Goal: Transaction & Acquisition: Purchase product/service

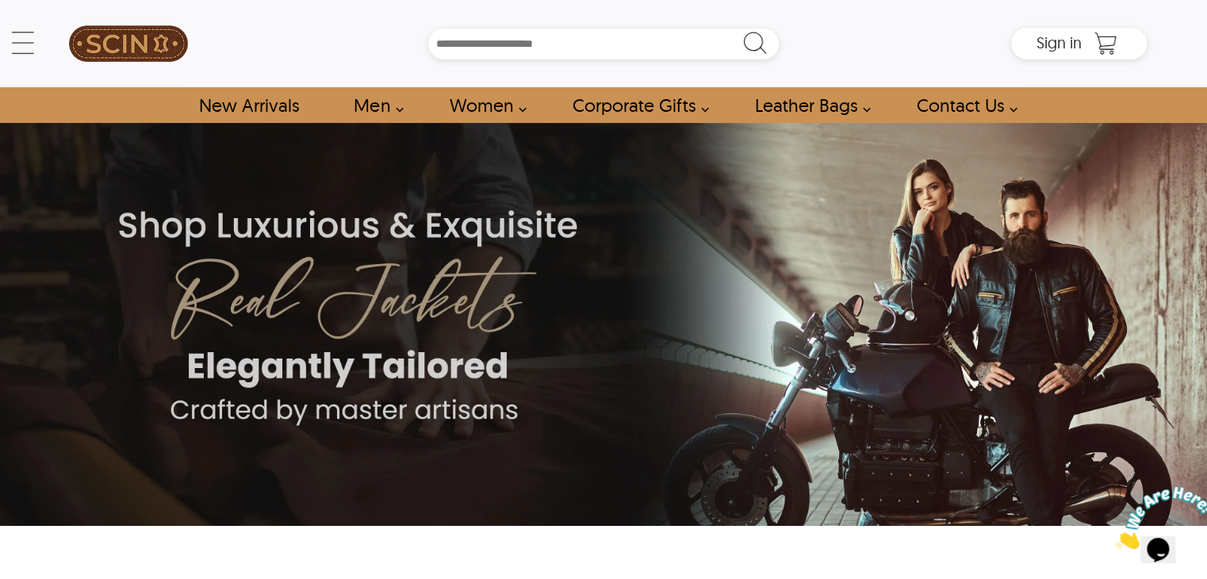
click at [535, 41] on input "Search Box" at bounding box center [603, 44] width 351 height 31
type input "*******"
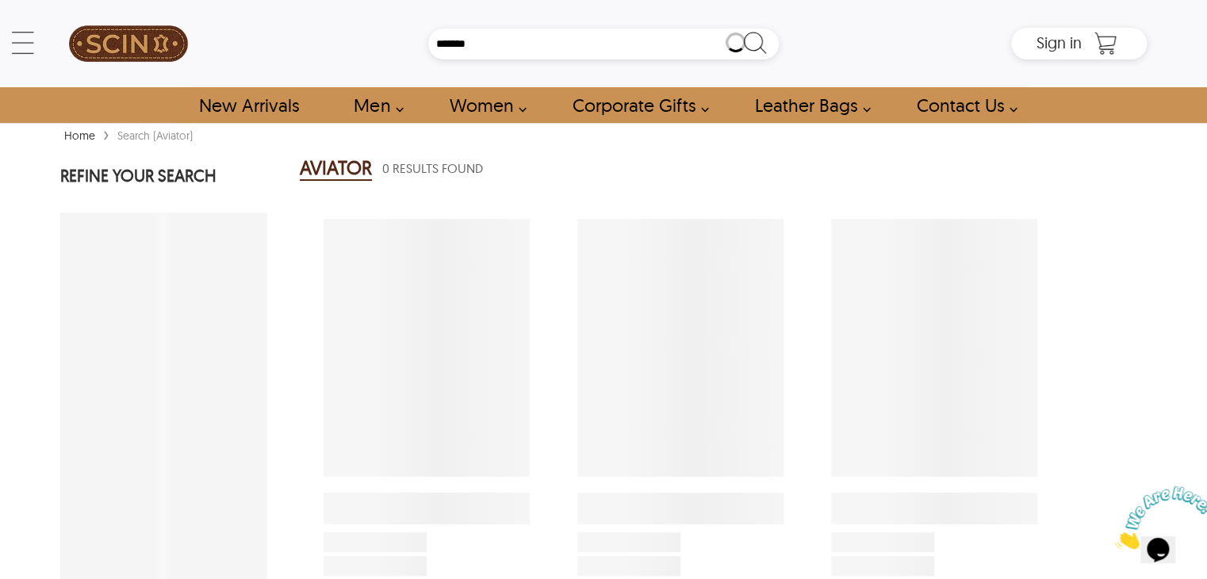
select select "********"
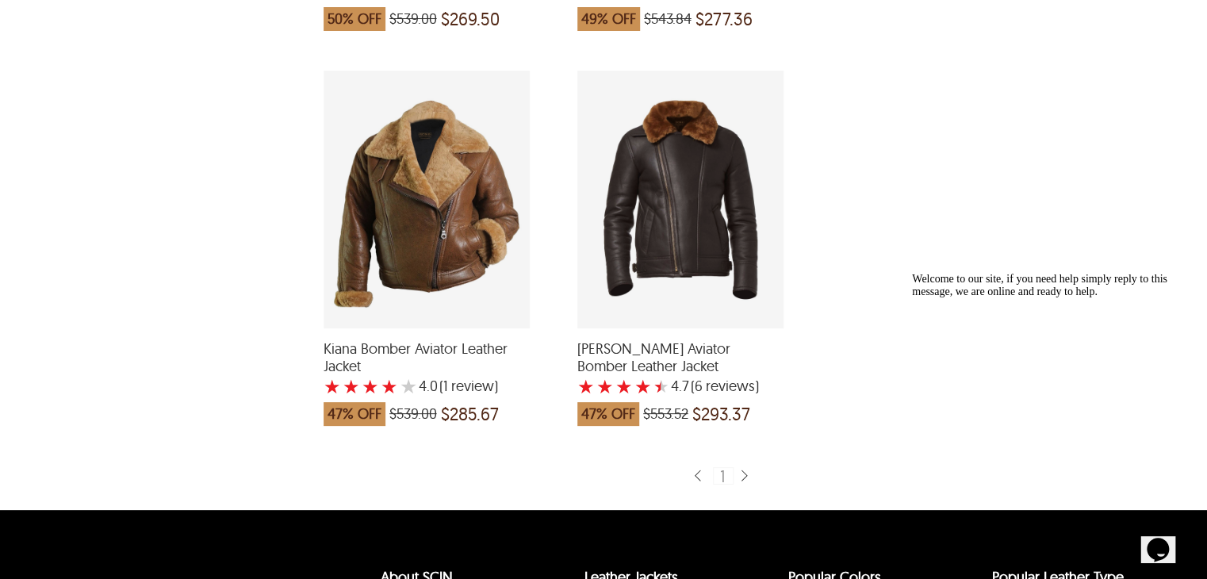
scroll to position [2128, 0]
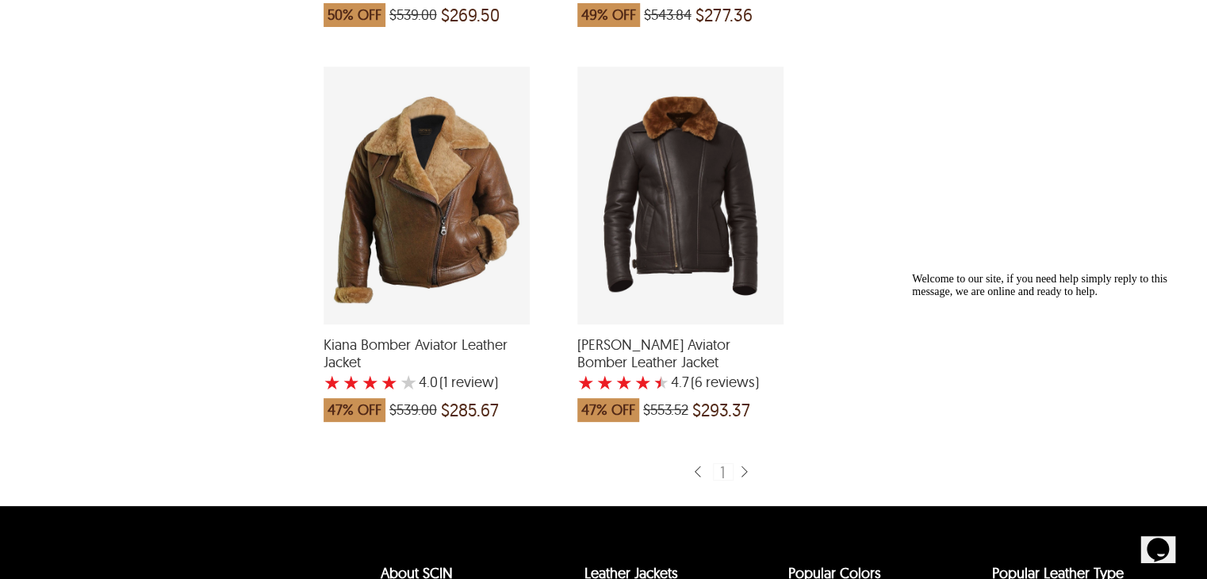
click at [746, 480] on img at bounding box center [744, 472] width 13 height 15
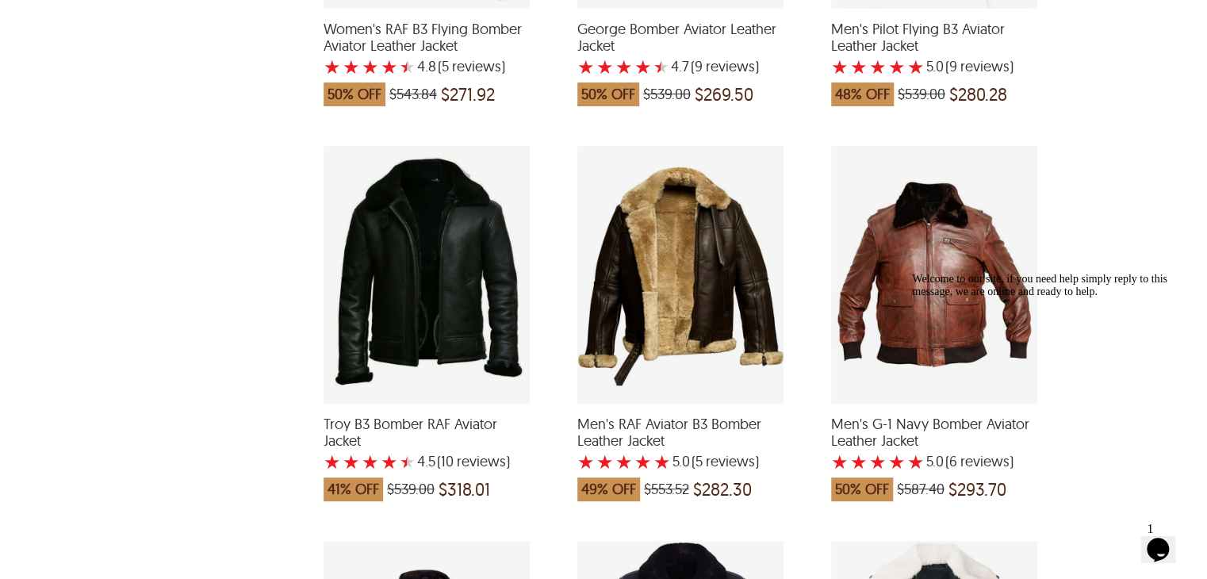
scroll to position [1257, 0]
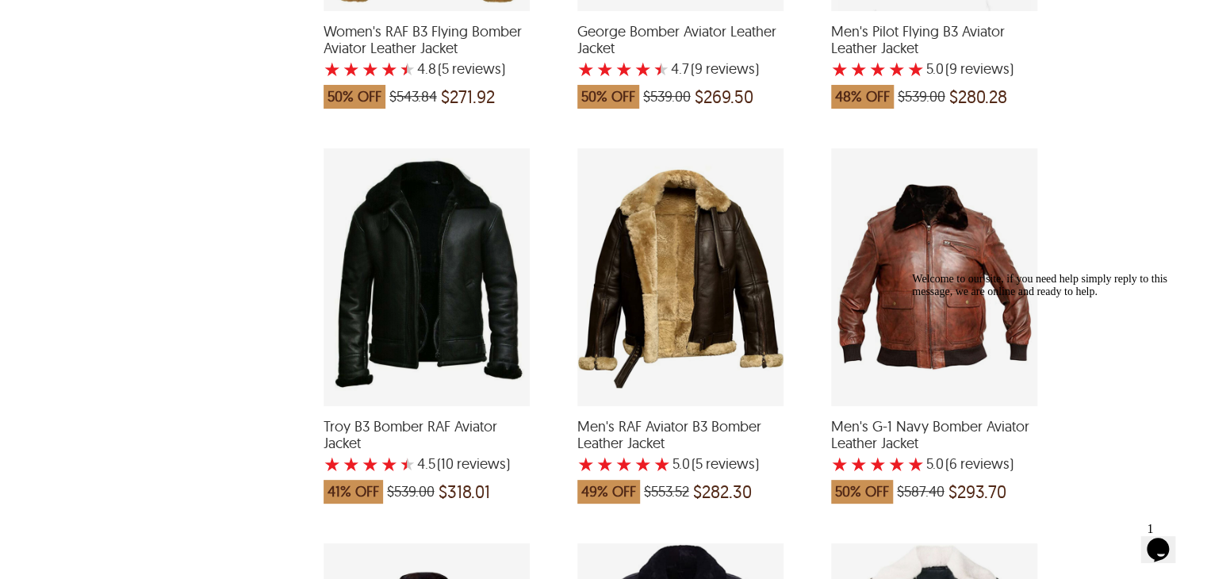
click at [696, 290] on div "Men's RAF Aviator B3 Bomber Leather Jacket with a 5 Star Rating 5 Product Revie…" at bounding box center [680, 277] width 206 height 258
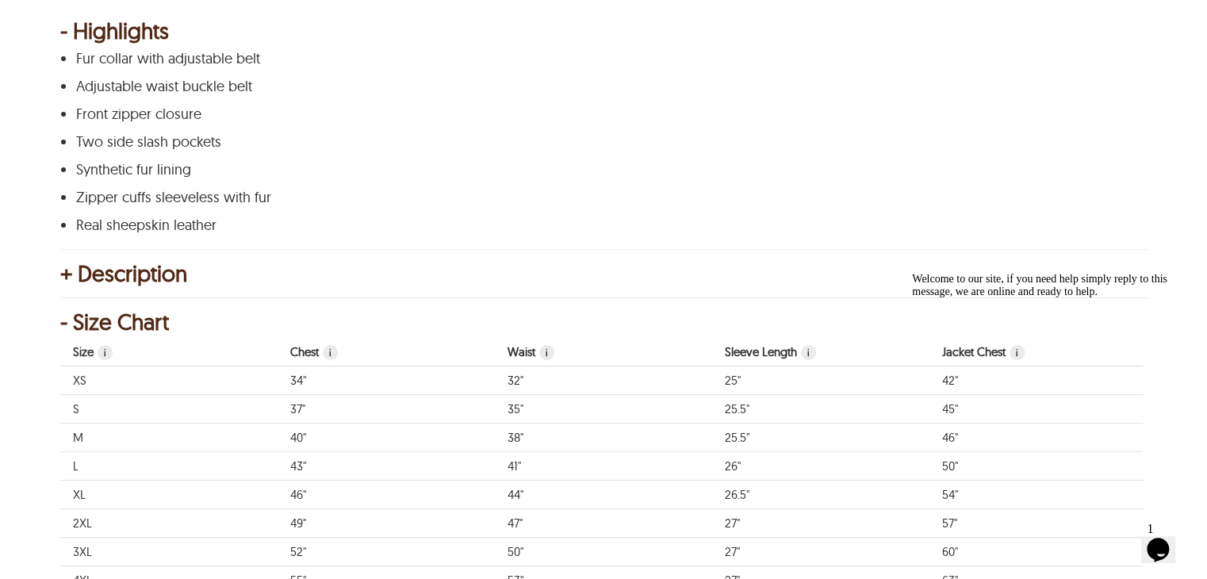
scroll to position [800, 0]
click at [106, 266] on div "+ Description" at bounding box center [603, 273] width 1087 height 16
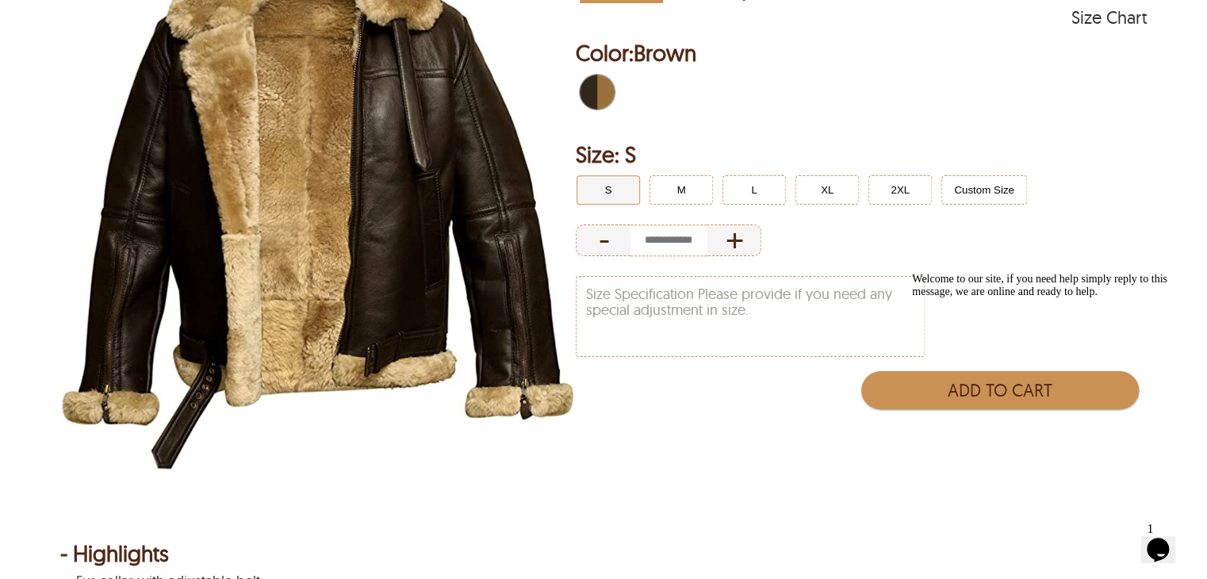
scroll to position [279, 0]
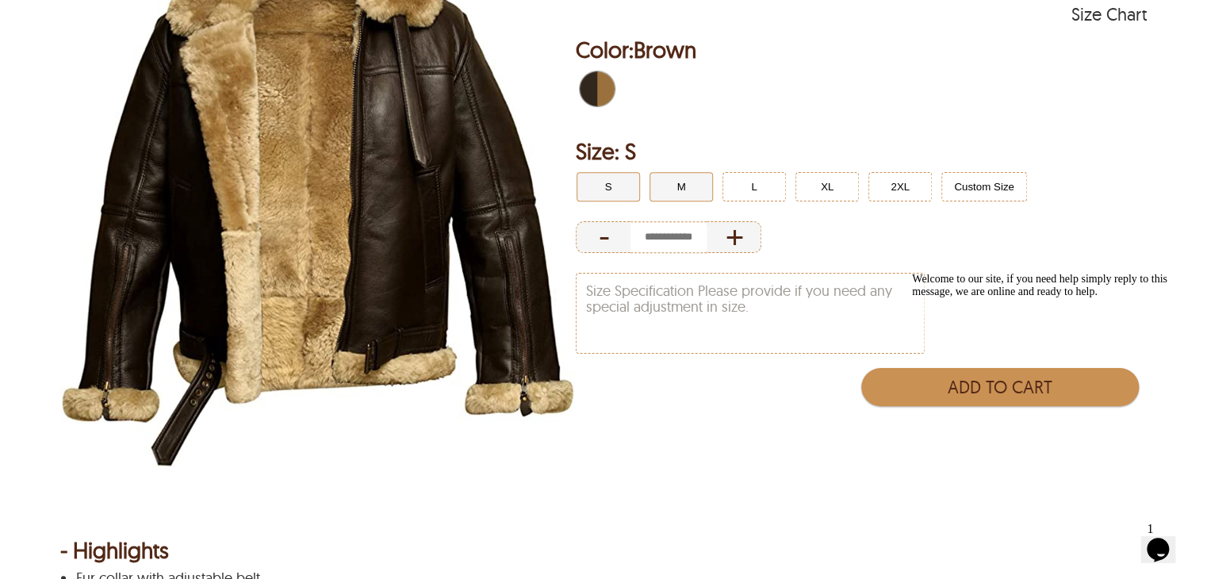
click at [689, 192] on button "M" at bounding box center [681, 186] width 63 height 29
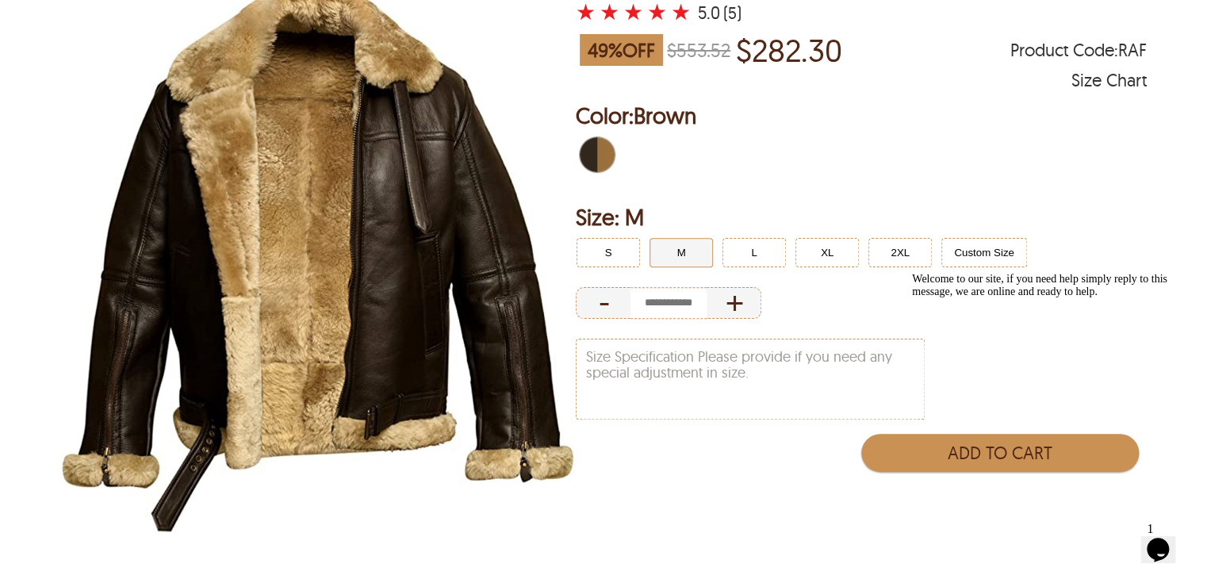
scroll to position [216, 0]
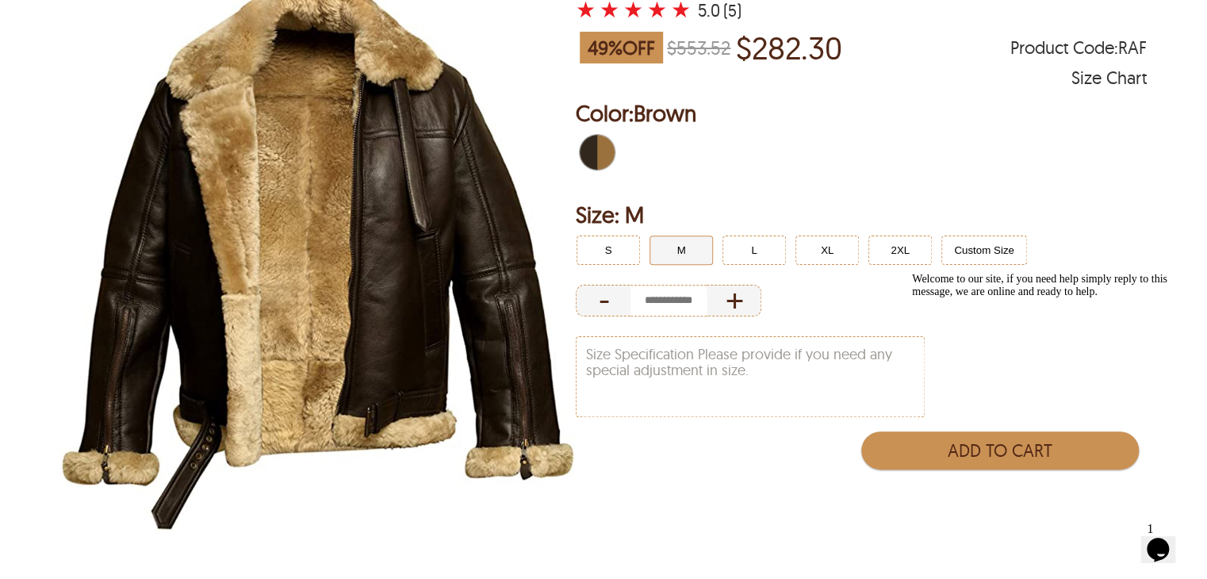
click at [912, 273] on icon "Chat attention grabber" at bounding box center [912, 273] width 0 height 0
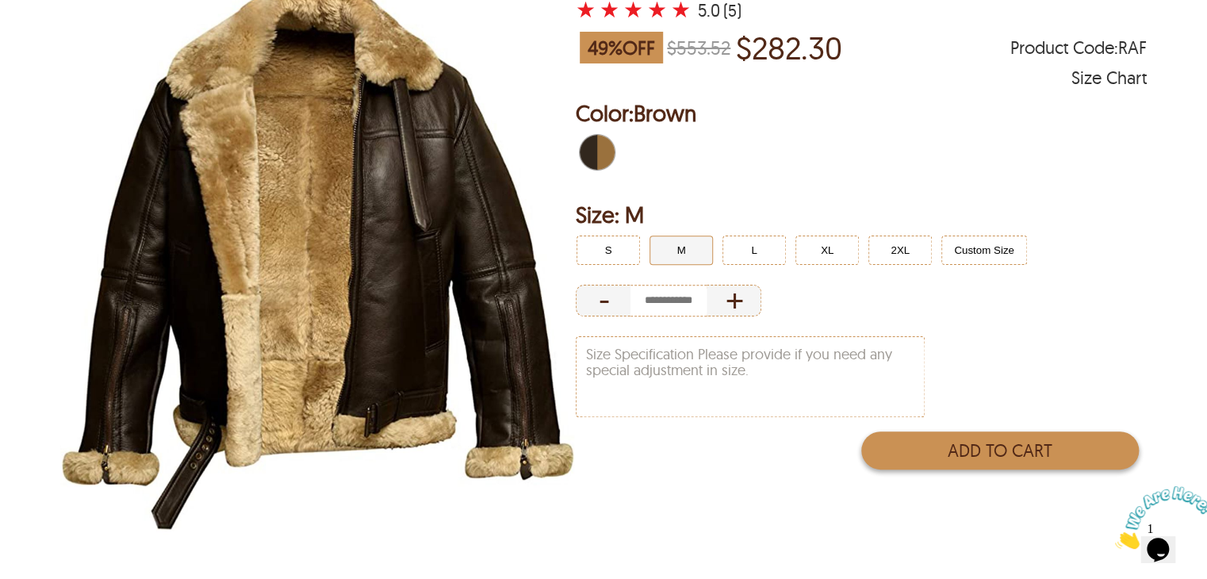
click at [1019, 455] on button "Add to Cart" at bounding box center [1000, 451] width 278 height 38
type input "*"
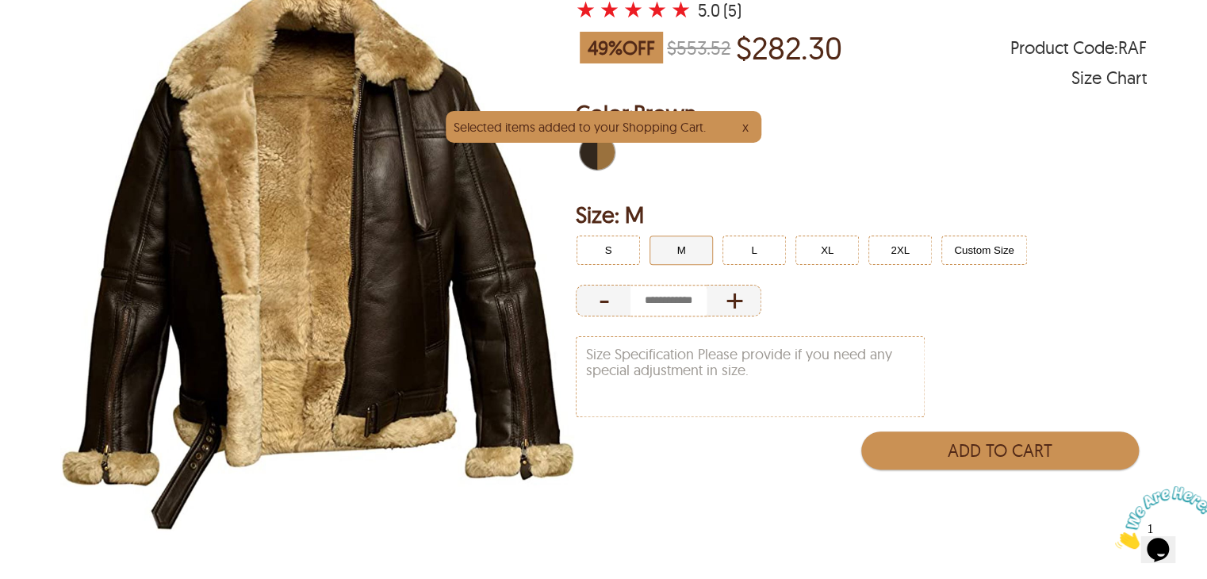
scroll to position [0, 0]
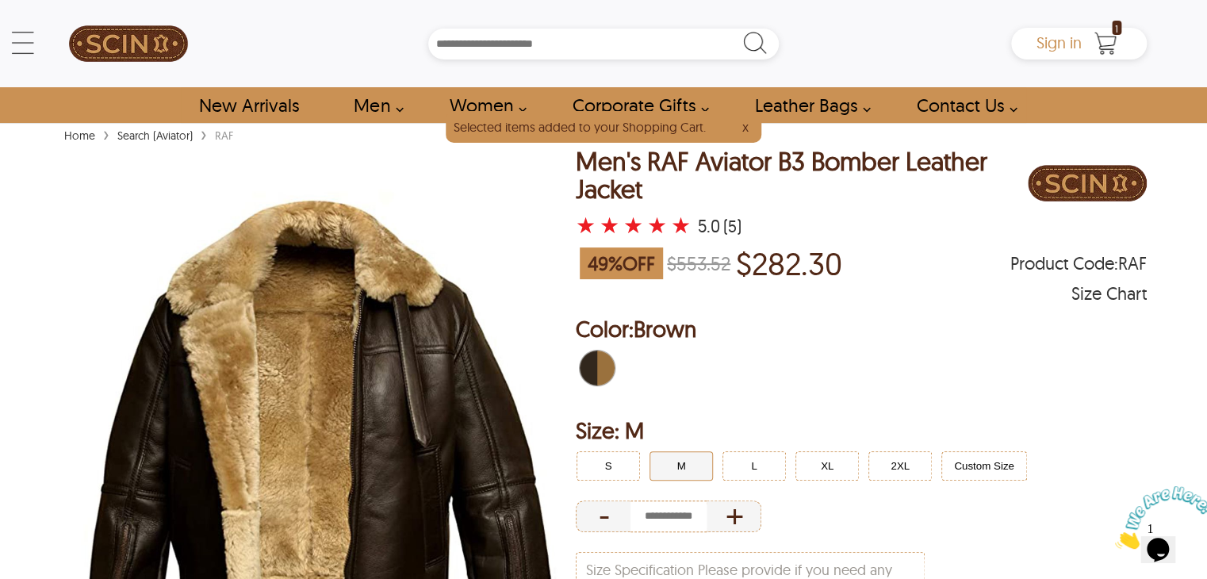
click at [1080, 36] on span "Sign in" at bounding box center [1059, 43] width 45 height 20
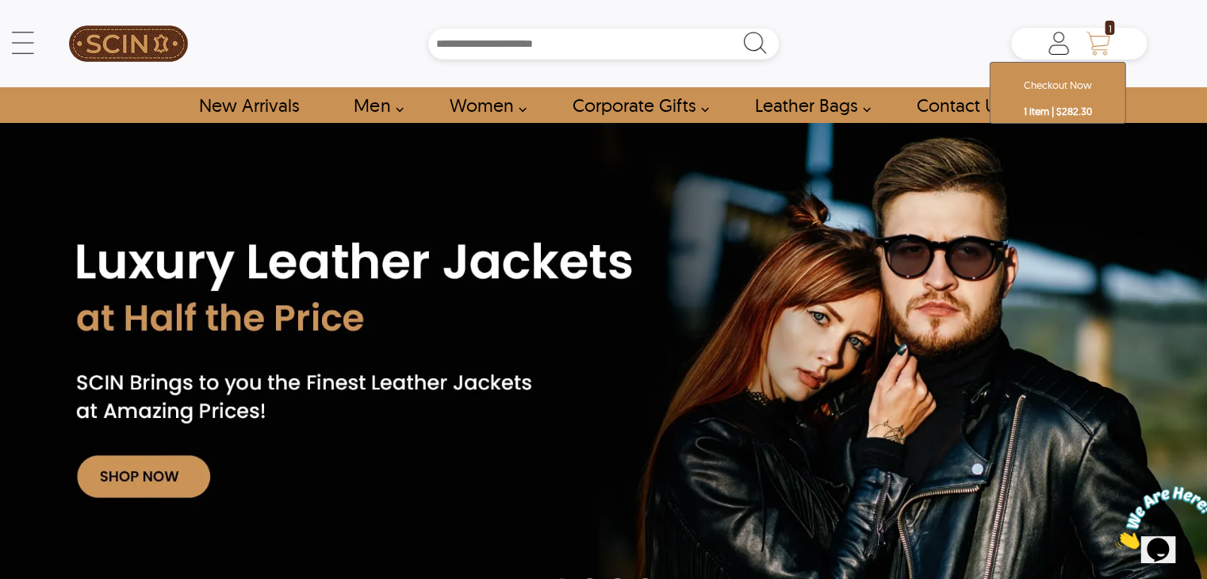
click at [1096, 38] on icon "Shopping Cart" at bounding box center [1099, 44] width 32 height 32
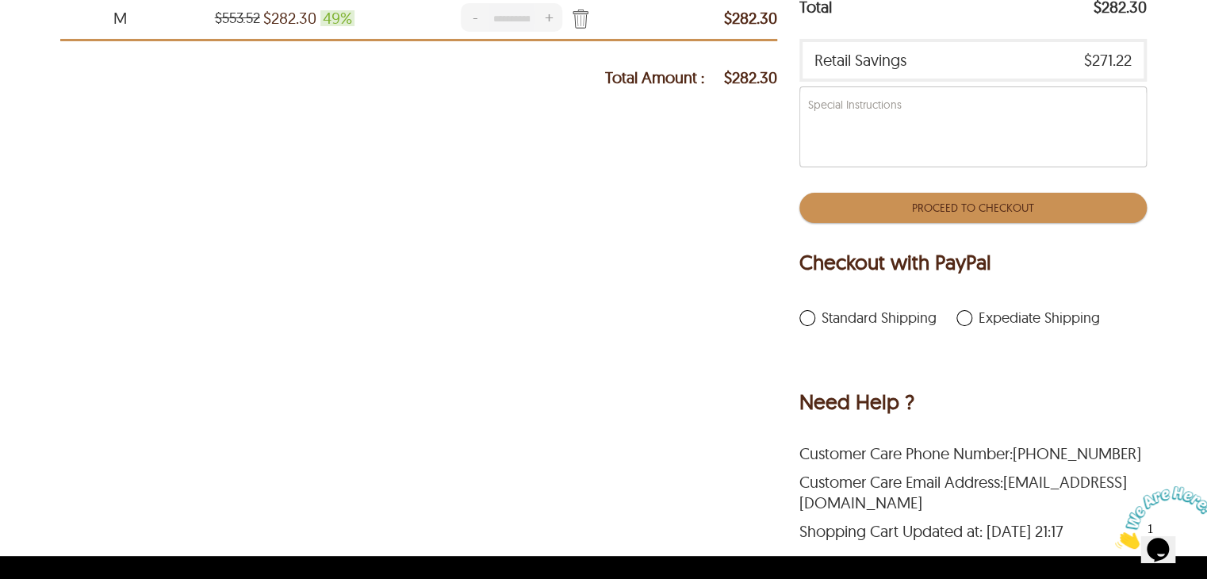
scroll to position [385, 0]
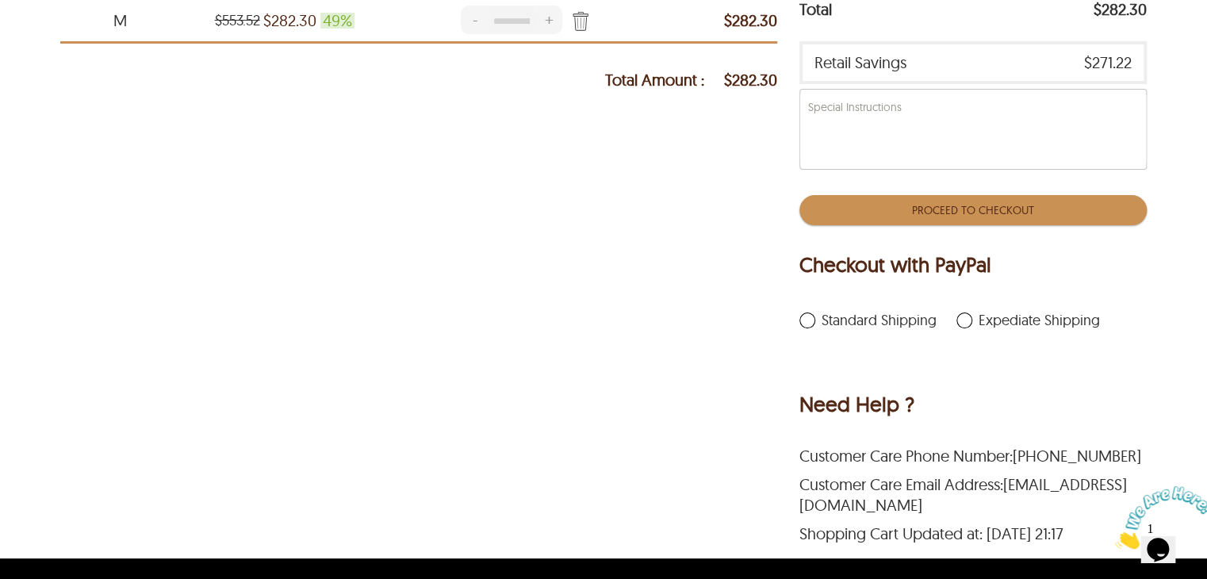
click at [1051, 211] on button "Proceed To Checkout" at bounding box center [973, 210] width 347 height 30
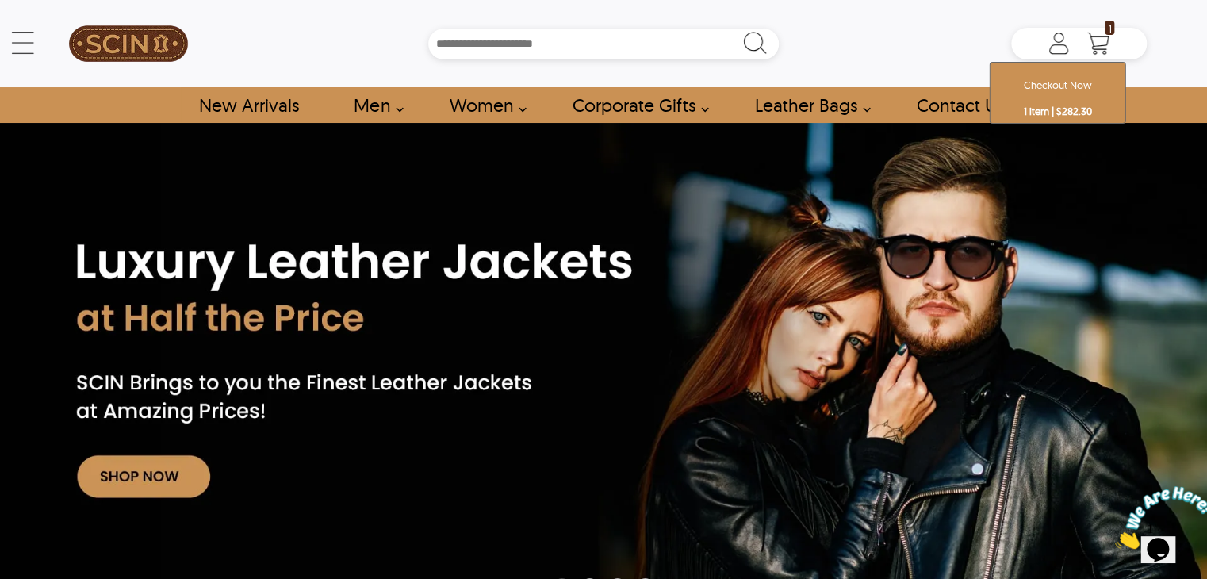
click at [1049, 105] on strong "1 item | $282.30" at bounding box center [1058, 111] width 68 height 13
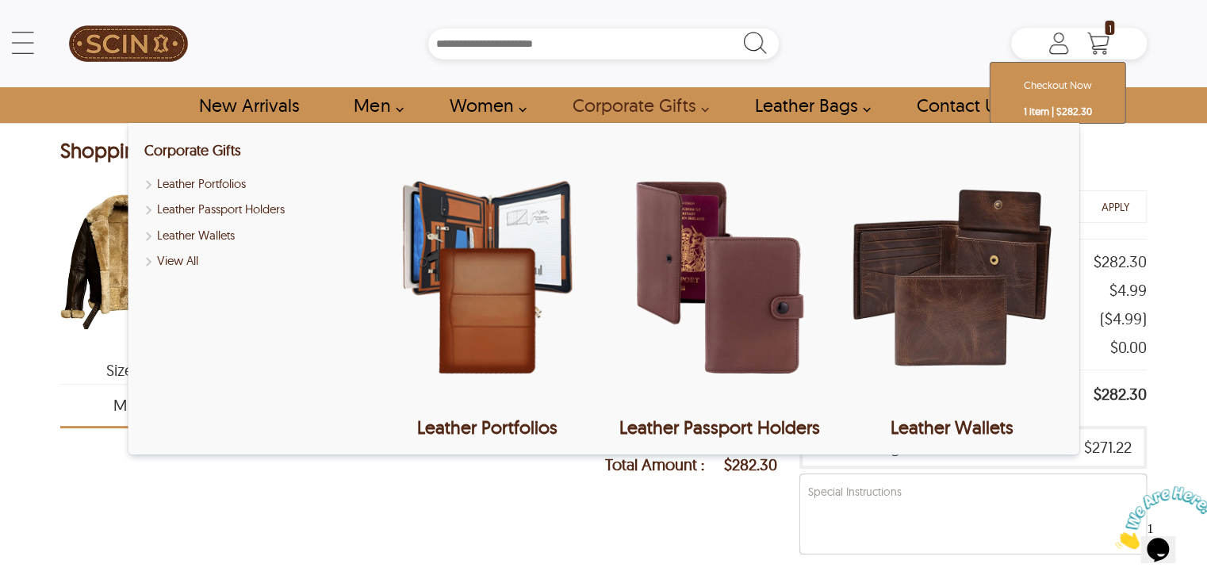
click at [88, 249] on img at bounding box center [123, 261] width 127 height 159
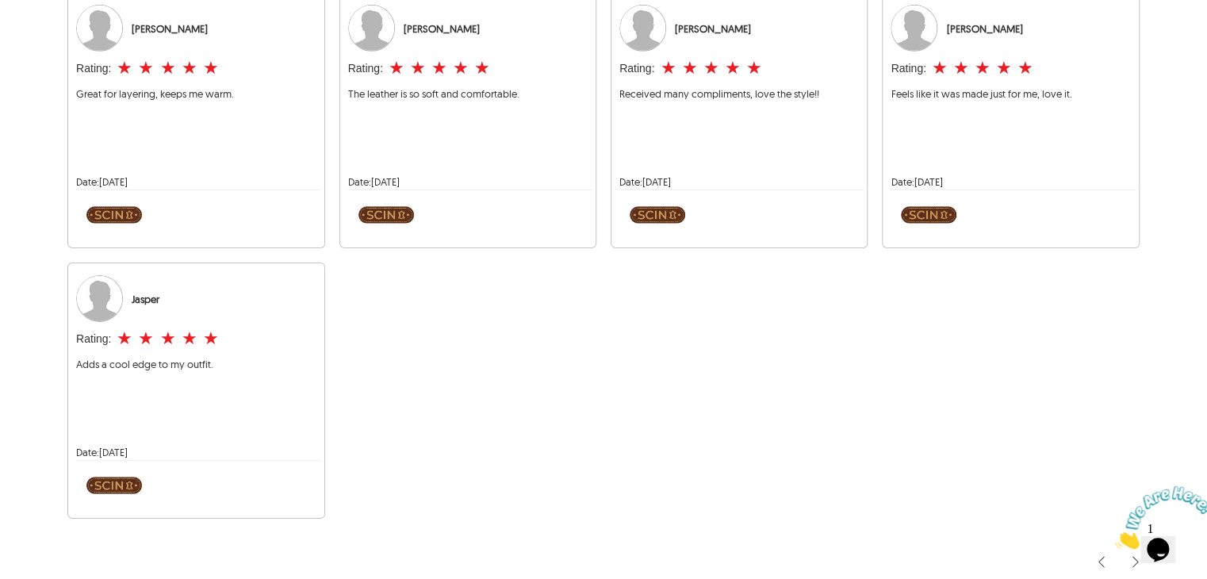
scroll to position [2556, 0]
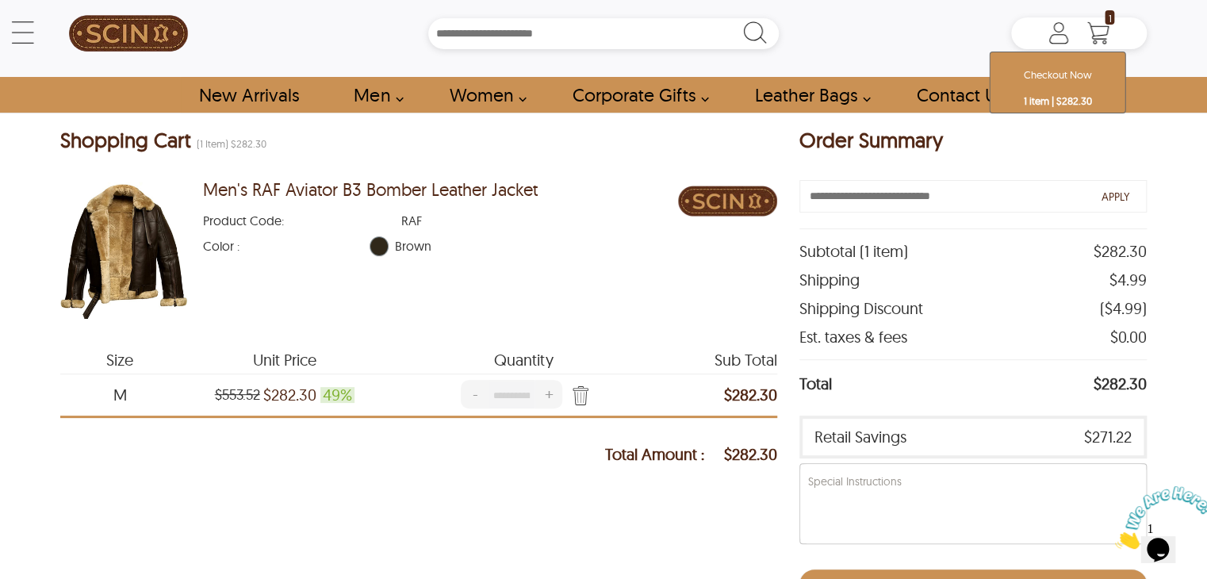
scroll to position [6, 0]
